Goal: Find specific page/section: Find specific page/section

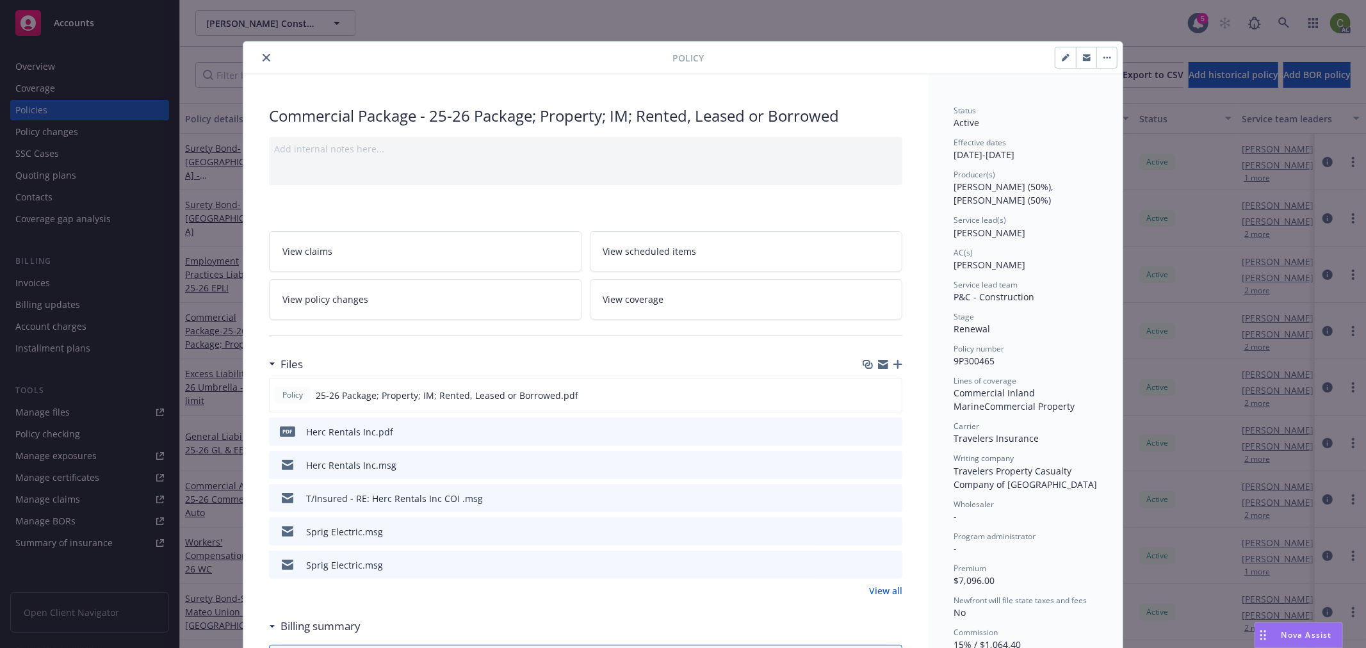
click at [263, 56] on icon "close" at bounding box center [267, 58] width 8 height 8
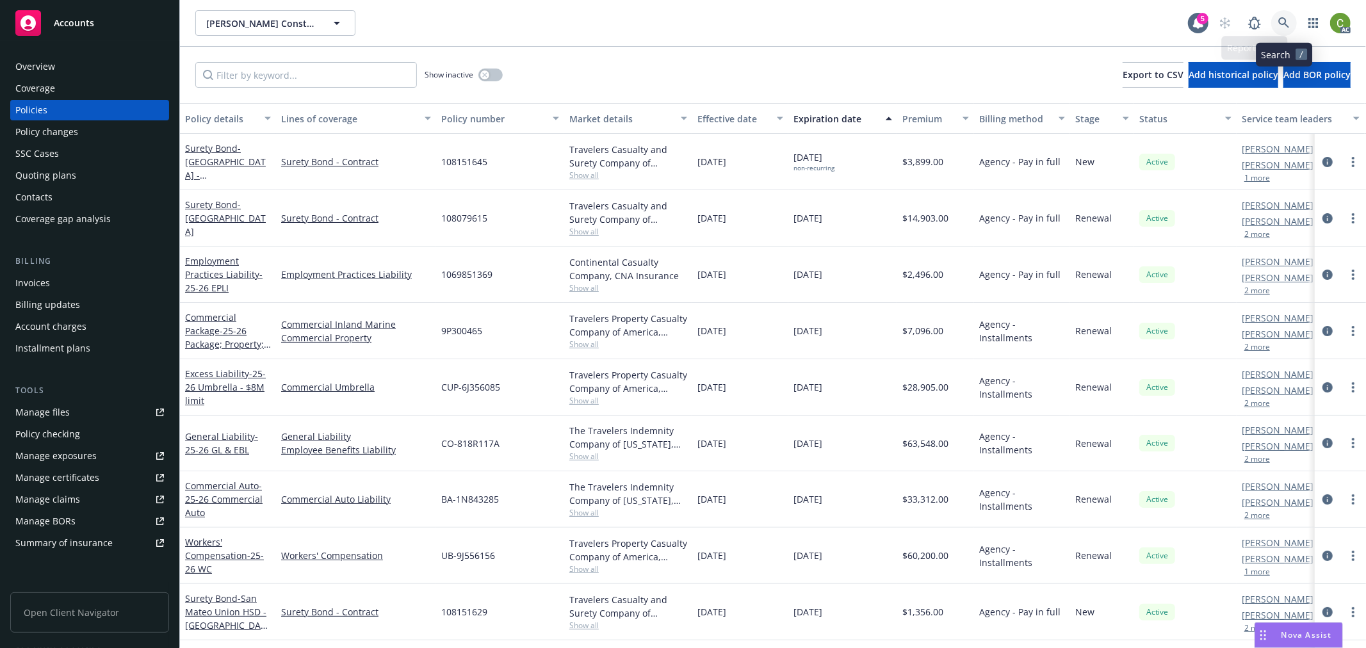
click at [1284, 22] on icon at bounding box center [1285, 23] width 12 height 12
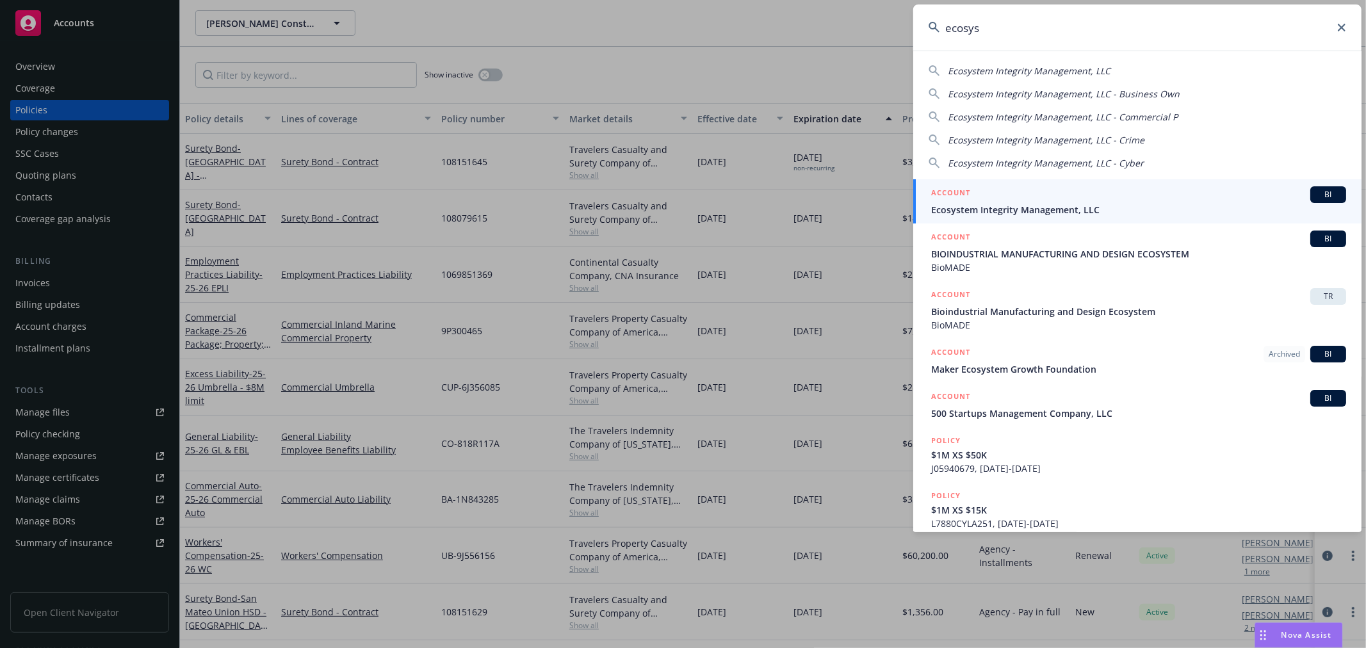
type input "ecosys"
click at [965, 204] on span "Ecosystem Integrity Management, LLC" at bounding box center [1138, 209] width 415 height 13
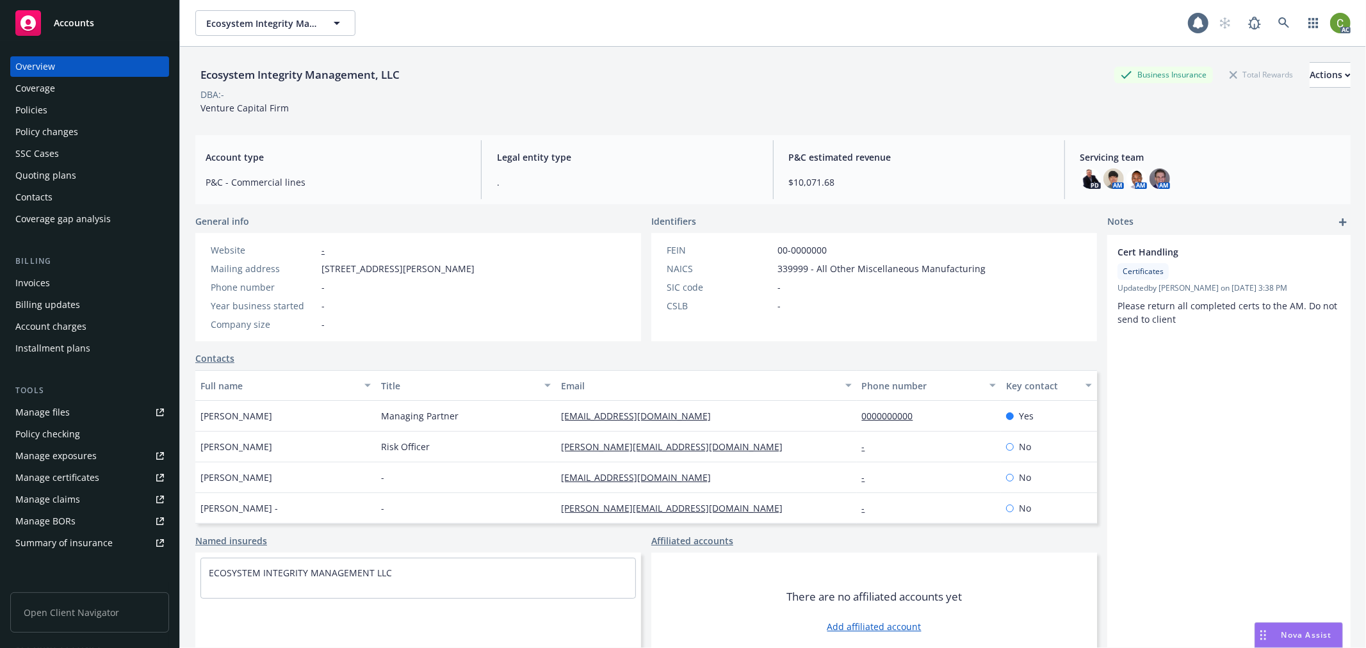
click at [69, 279] on div "Invoices" at bounding box center [89, 283] width 149 height 20
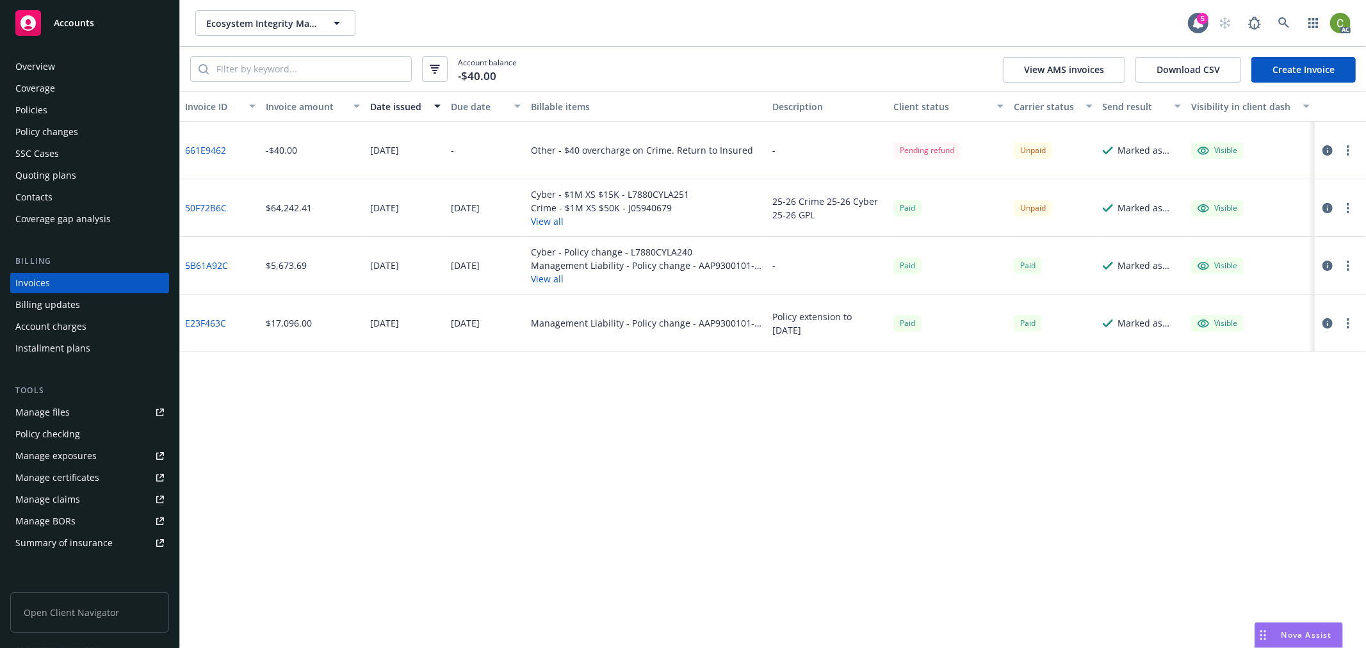
click at [199, 144] on link "661E9462" at bounding box center [205, 149] width 41 height 13
click at [214, 202] on link "50F72B6C" at bounding box center [206, 207] width 42 height 13
click at [1328, 151] on icon "button" at bounding box center [1328, 150] width 10 height 10
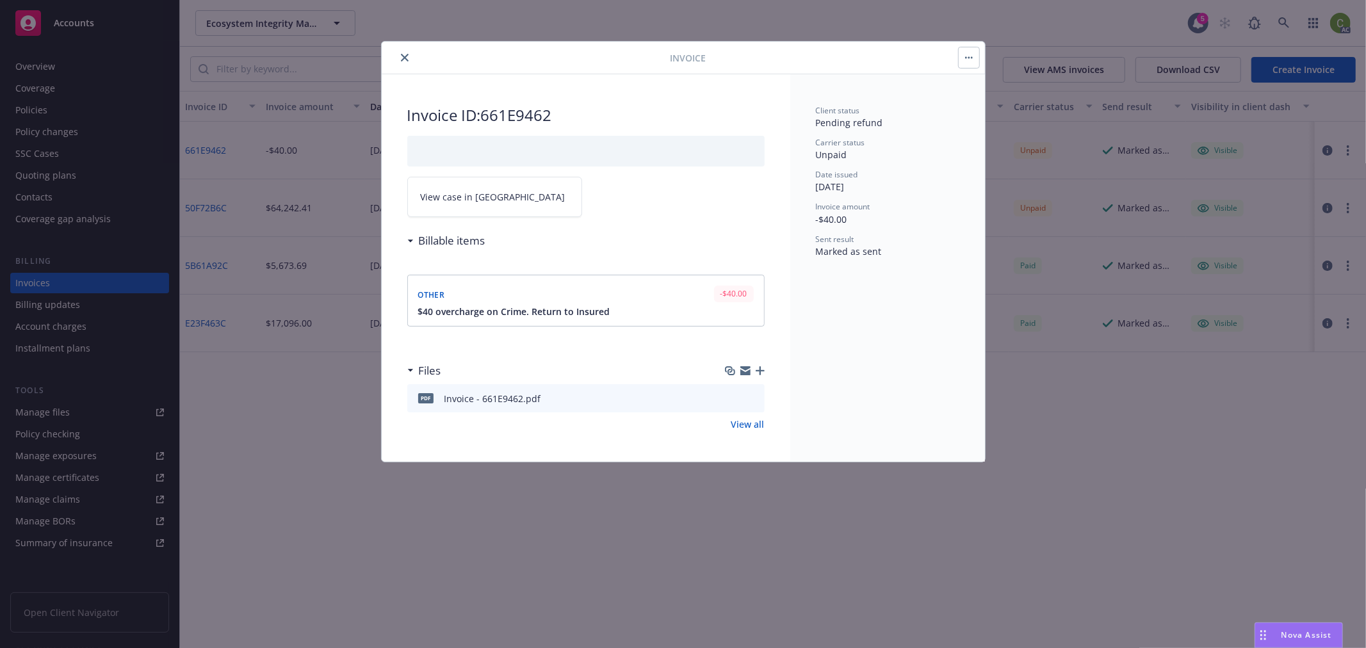
click at [494, 194] on link "View case in [GEOGRAPHIC_DATA]" at bounding box center [494, 197] width 175 height 40
click at [405, 56] on icon "close" at bounding box center [405, 58] width 8 height 8
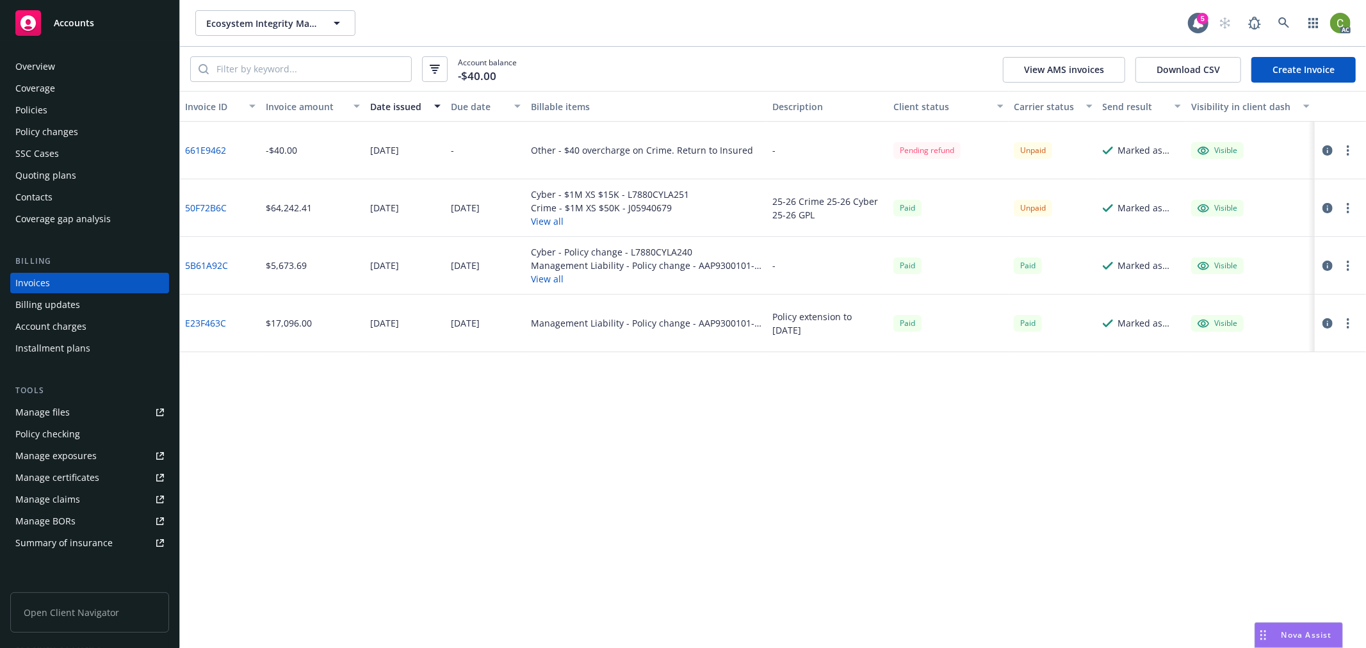
click at [35, 108] on div "Policies" at bounding box center [31, 110] width 32 height 20
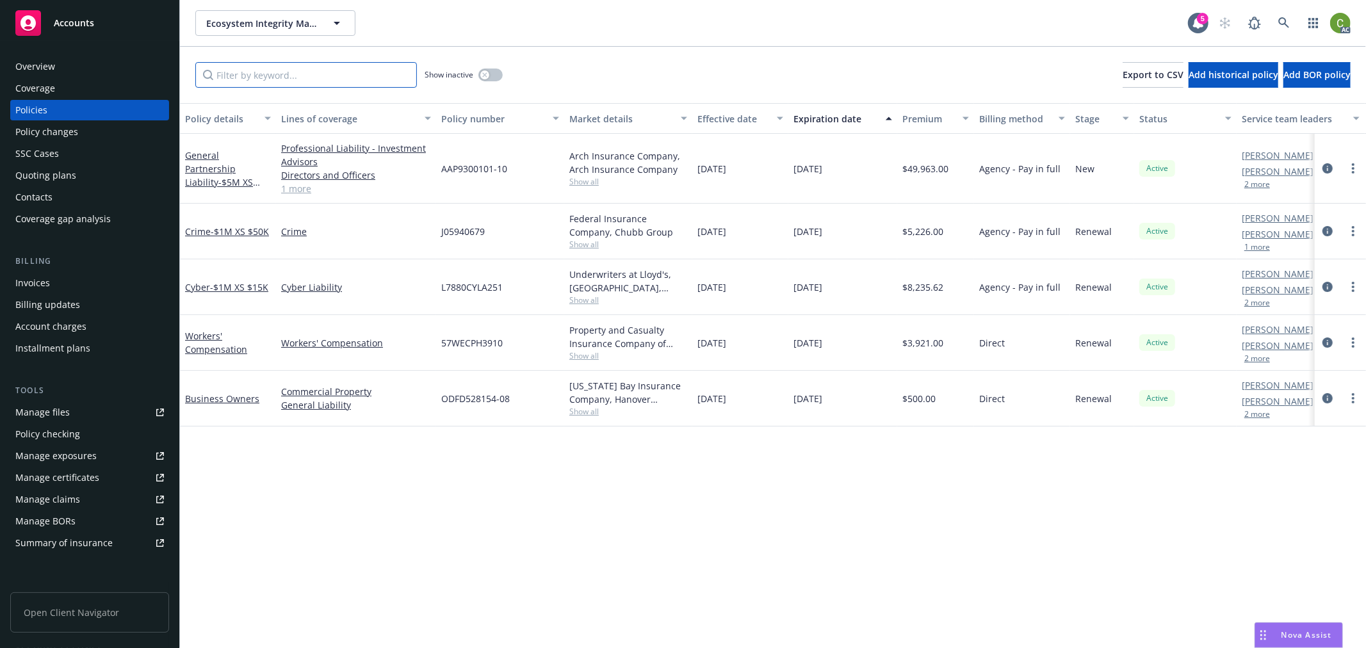
click at [331, 72] on input "Filter by keyword..." at bounding box center [306, 75] width 222 height 26
paste input "J05940679"
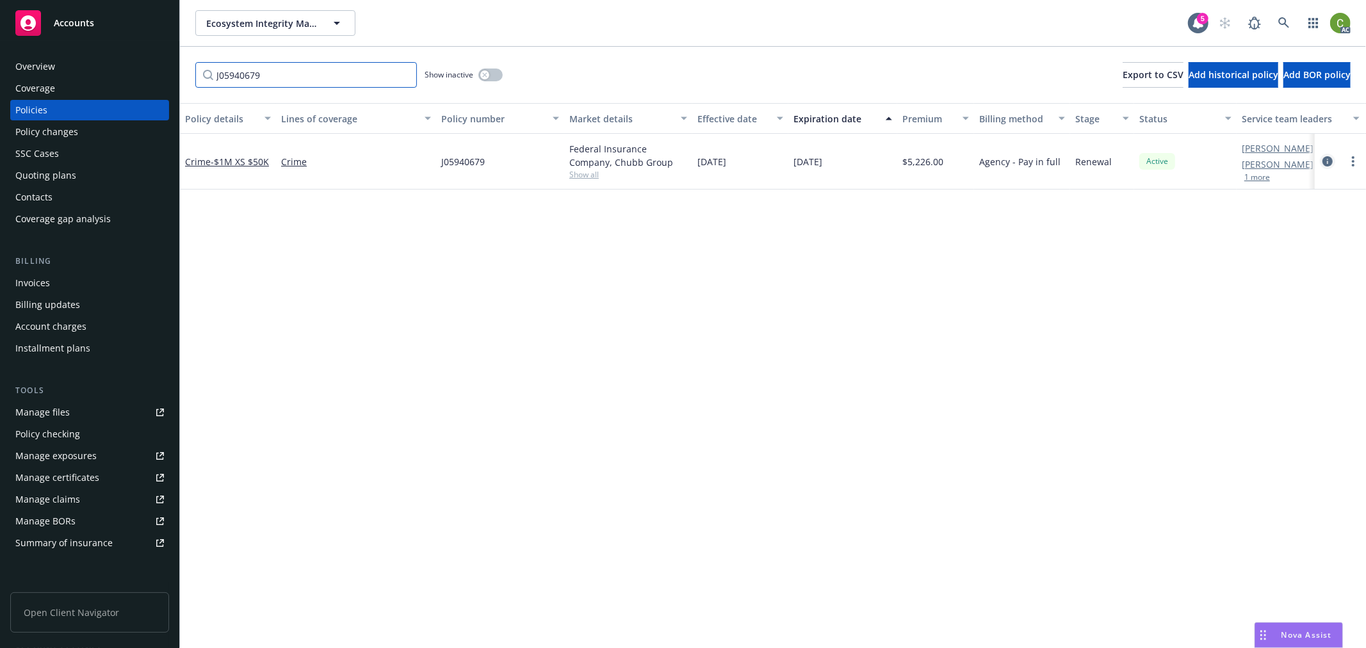
type input "J05940679"
click at [1330, 161] on icon "circleInformation" at bounding box center [1328, 161] width 10 height 10
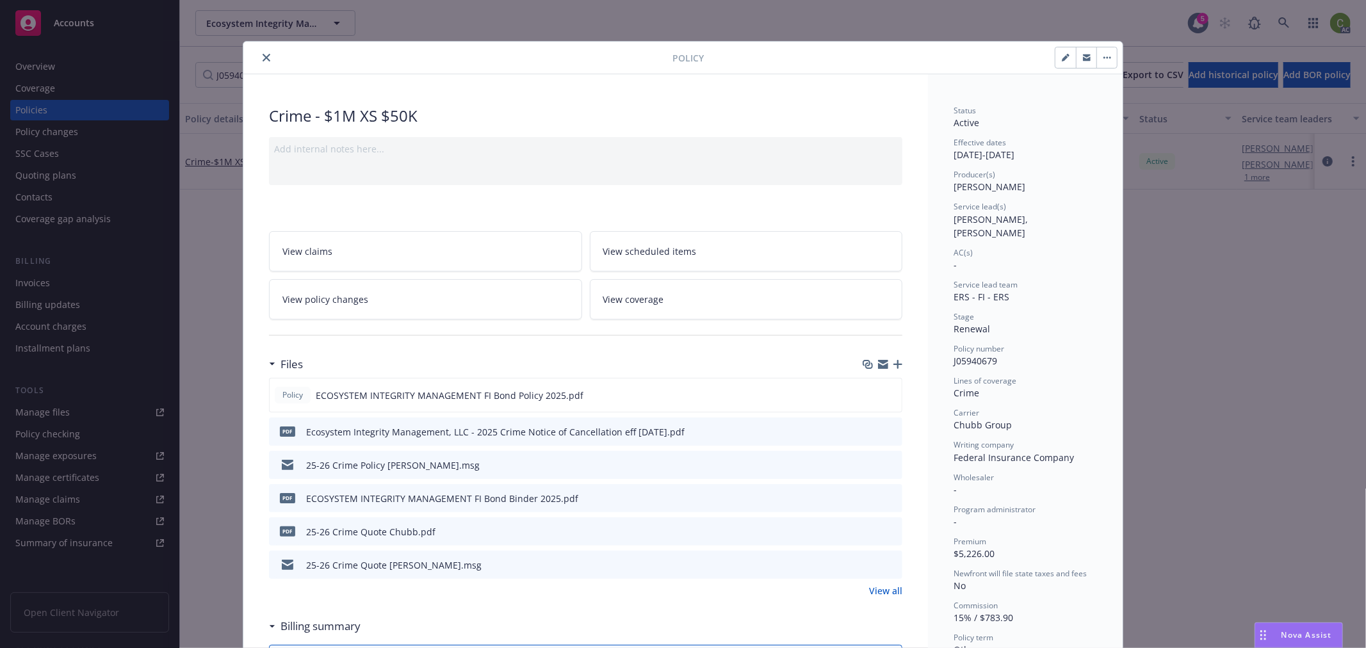
click at [263, 54] on icon "close" at bounding box center [267, 58] width 8 height 8
